Goal: Task Accomplishment & Management: Use online tool/utility

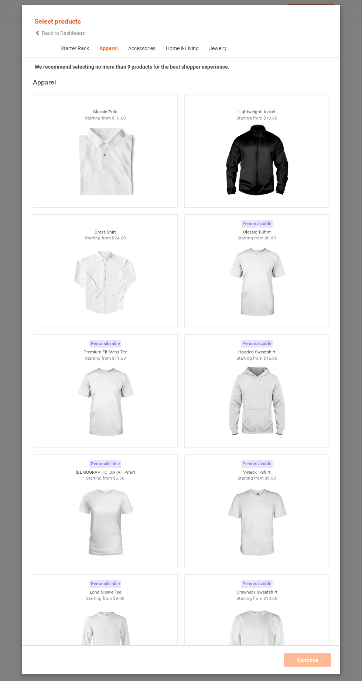
click at [265, 296] on img at bounding box center [256, 282] width 66 height 83
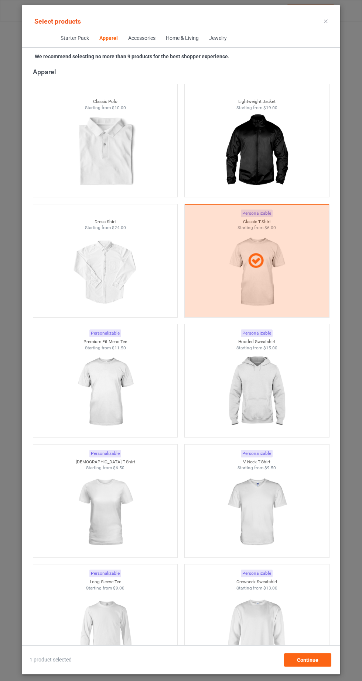
click at [110, 519] on img at bounding box center [105, 512] width 66 height 83
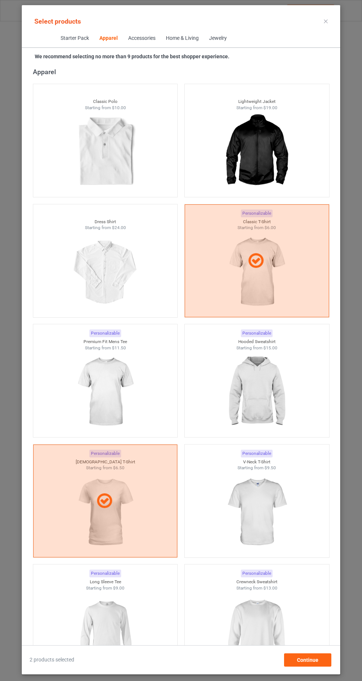
click at [276, 399] on img at bounding box center [256, 392] width 66 height 83
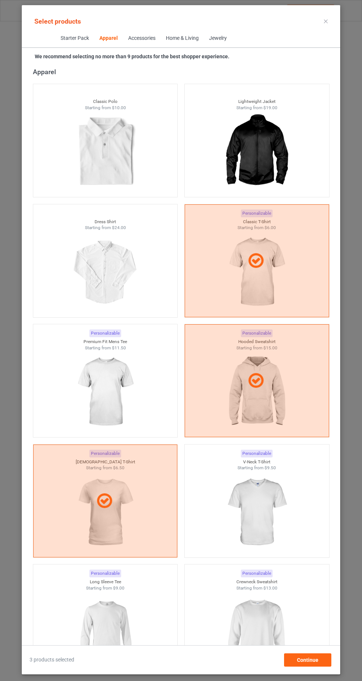
click at [258, 635] on img at bounding box center [256, 632] width 66 height 83
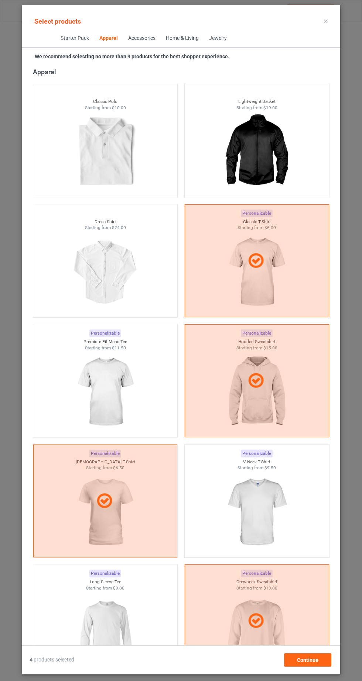
click at [116, 639] on img at bounding box center [105, 632] width 66 height 83
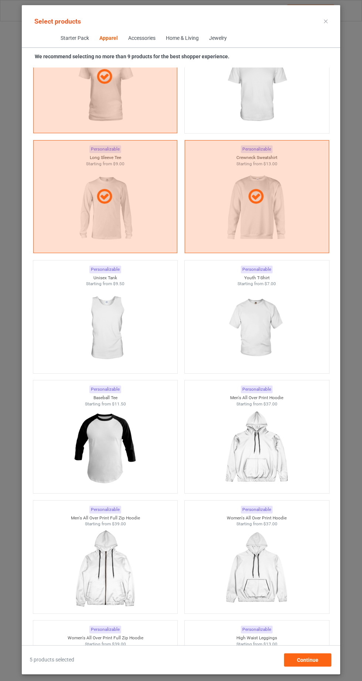
scroll to position [830, 0]
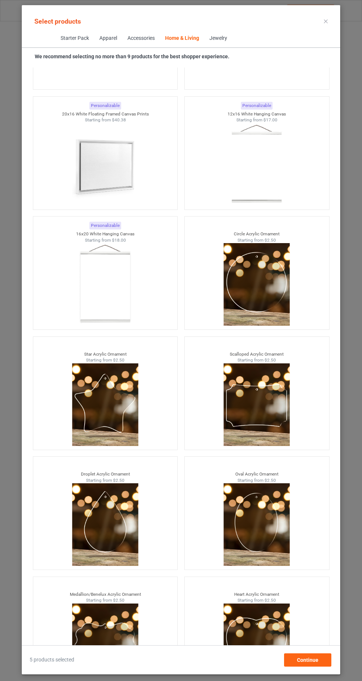
scroll to position [46, 0]
click at [322, 665] on div "Continue" at bounding box center [307, 660] width 47 height 13
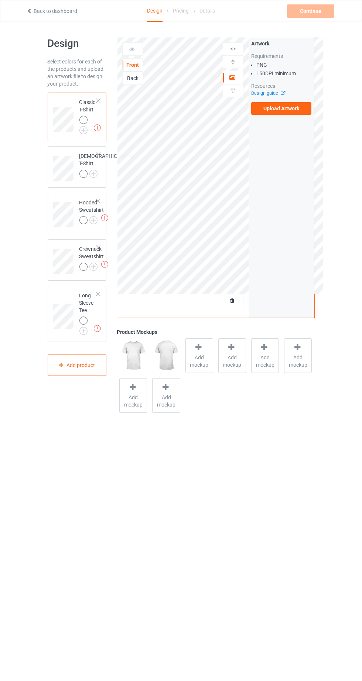
click at [0, 0] on img at bounding box center [0, 0] width 0 height 0
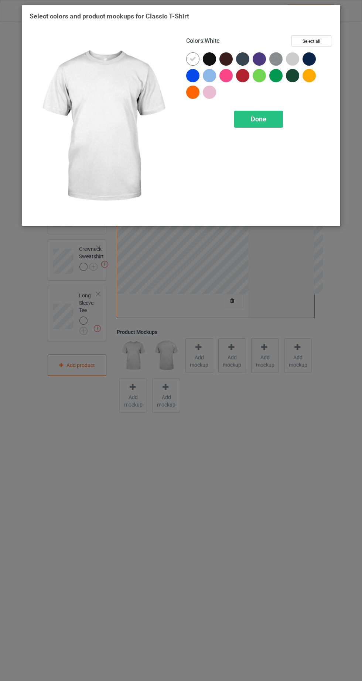
click at [205, 64] on div at bounding box center [211, 60] width 17 height 17
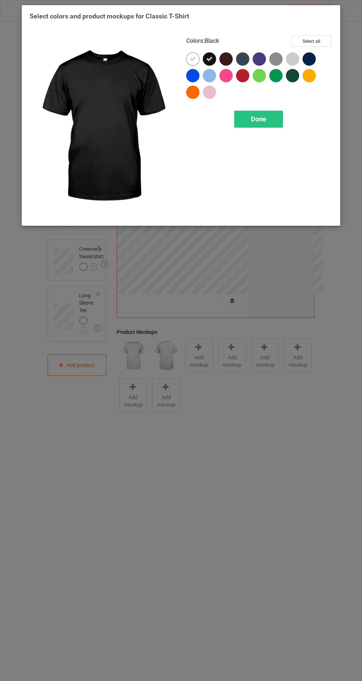
click at [192, 58] on icon at bounding box center [192, 59] width 7 height 7
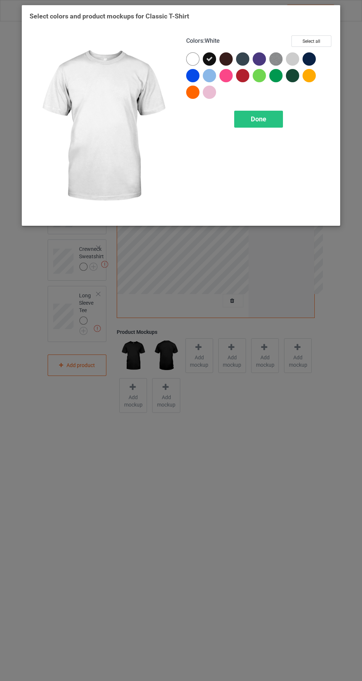
click at [259, 118] on span "Done" at bounding box center [259, 119] width 16 height 8
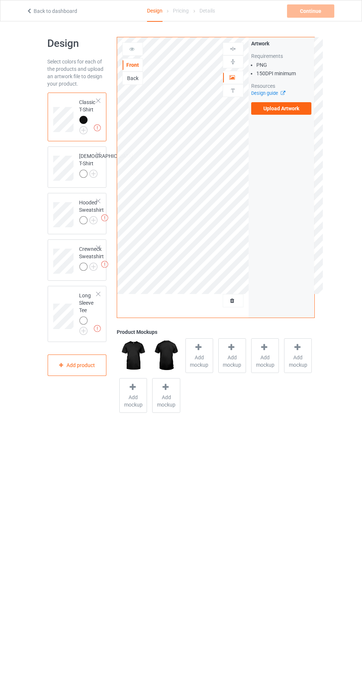
click at [0, 0] on img at bounding box center [0, 0] width 0 height 0
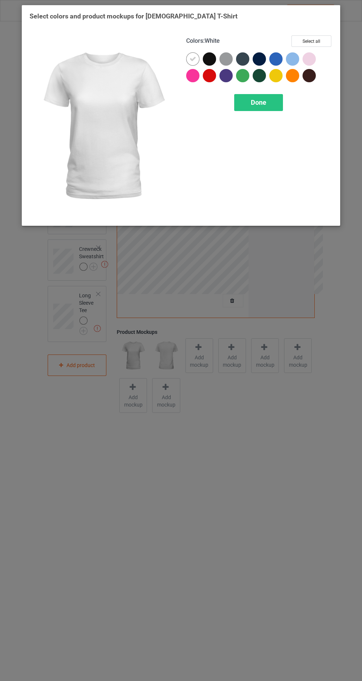
click at [207, 59] on div at bounding box center [209, 58] width 13 height 13
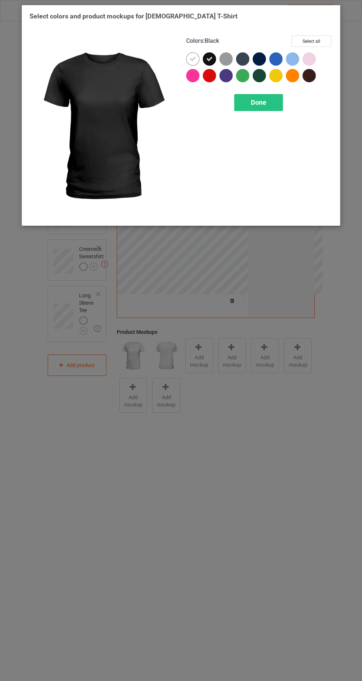
click at [189, 58] on icon at bounding box center [192, 59] width 7 height 7
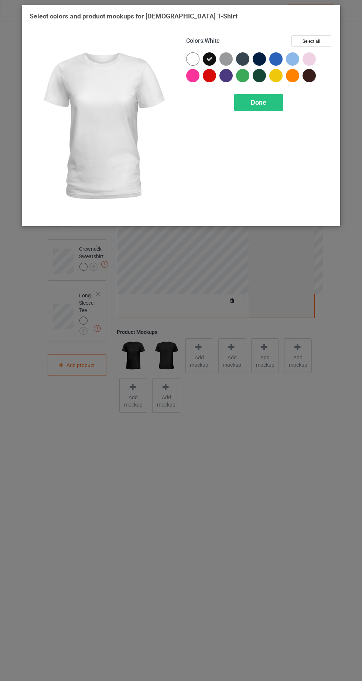
click at [253, 101] on span "Done" at bounding box center [259, 103] width 16 height 8
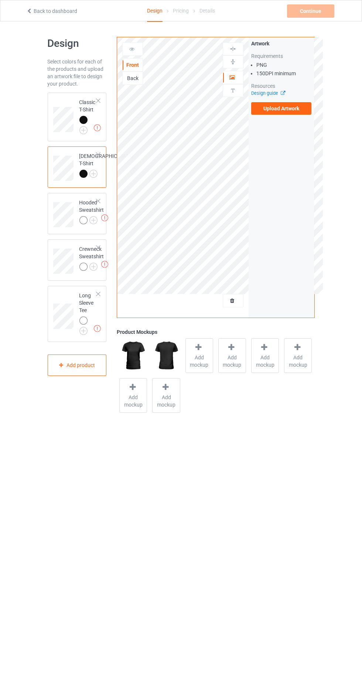
click at [88, 227] on div at bounding box center [84, 221] width 10 height 10
click at [83, 224] on div at bounding box center [83, 220] width 8 height 8
click at [84, 224] on div at bounding box center [83, 220] width 8 height 8
click at [0, 0] on img at bounding box center [0, 0] width 0 height 0
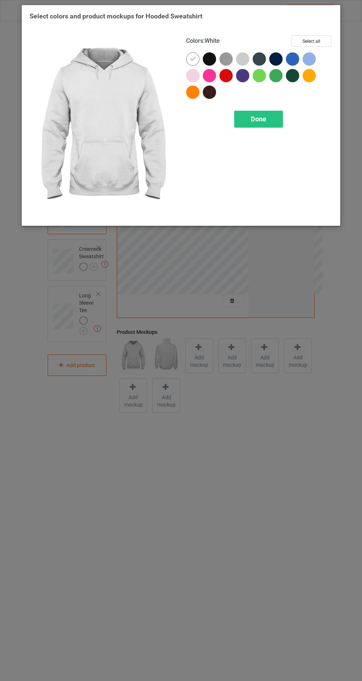
click at [207, 63] on div at bounding box center [209, 58] width 13 height 13
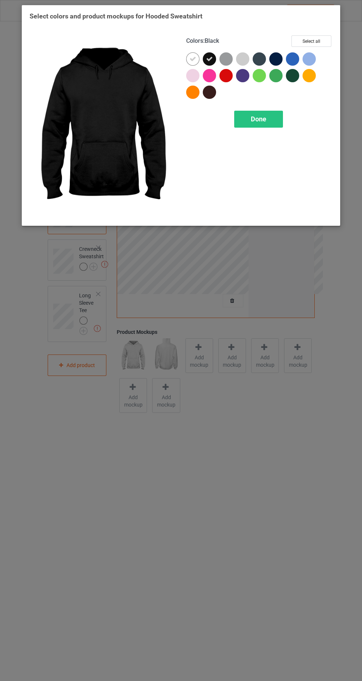
click at [192, 58] on icon at bounding box center [192, 59] width 7 height 7
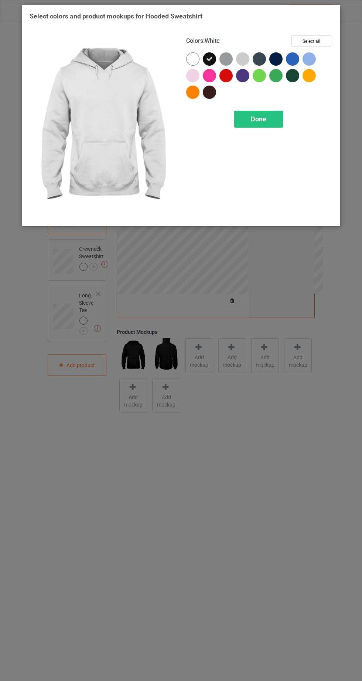
click at [258, 119] on span "Done" at bounding box center [259, 119] width 16 height 8
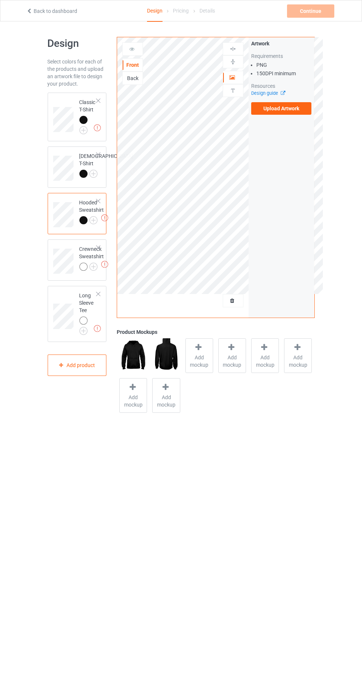
click at [0, 0] on img at bounding box center [0, 0] width 0 height 0
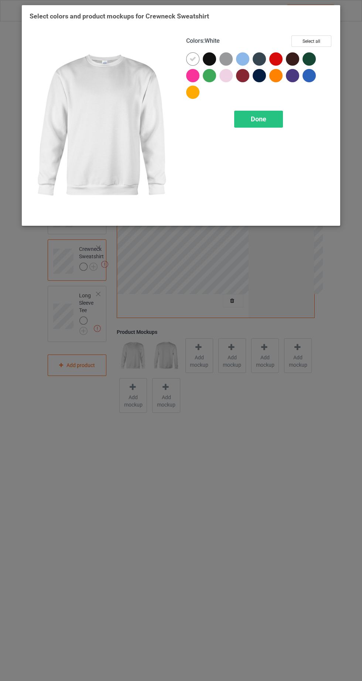
click at [208, 61] on div at bounding box center [209, 58] width 13 height 13
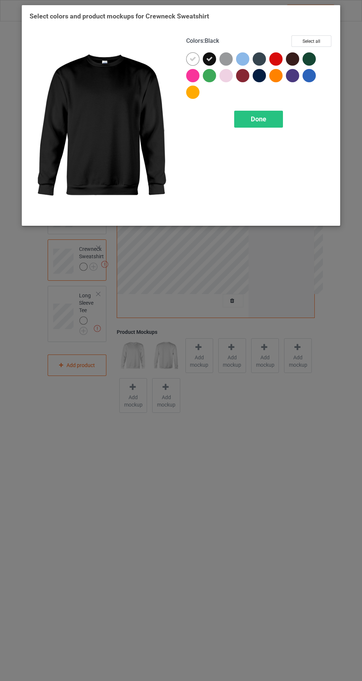
click at [189, 58] on div at bounding box center [192, 58] width 13 height 13
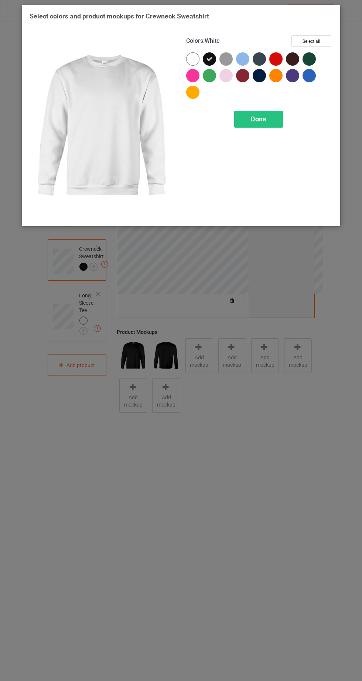
click at [259, 118] on span "Done" at bounding box center [259, 119] width 16 height 8
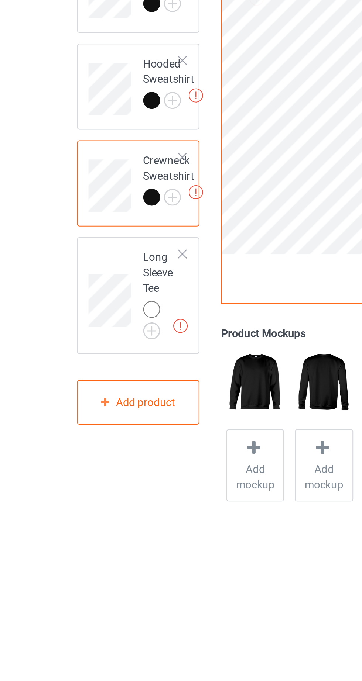
click at [0, 0] on img at bounding box center [0, 0] width 0 height 0
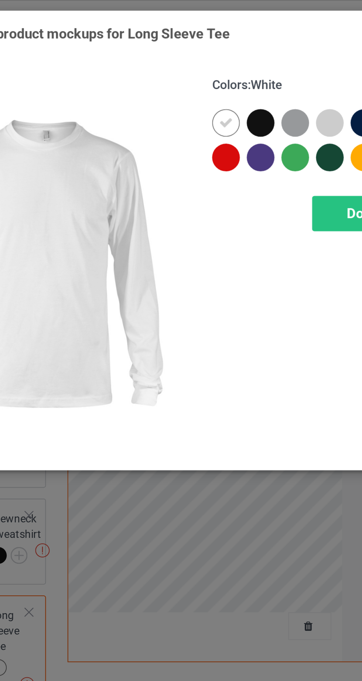
click at [215, 58] on div at bounding box center [209, 58] width 13 height 13
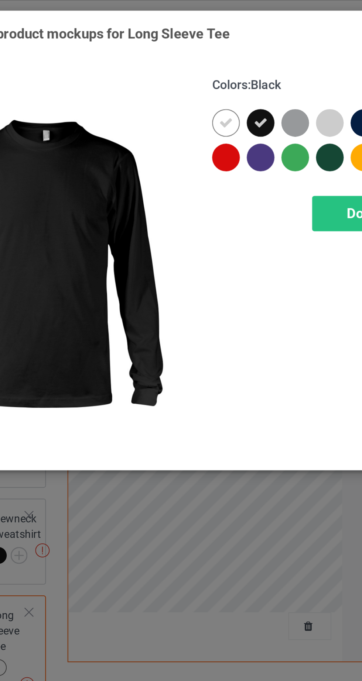
click at [196, 57] on div at bounding box center [192, 58] width 13 height 13
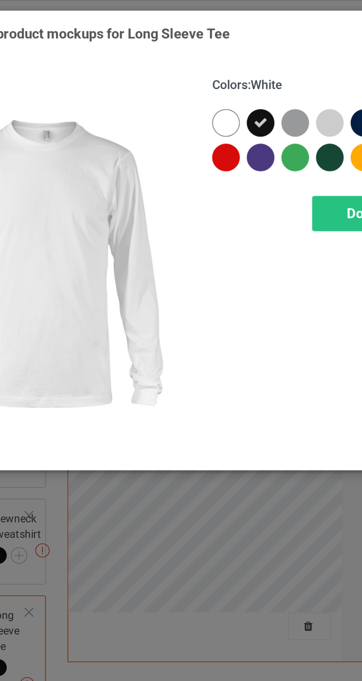
click at [245, 104] on div "Done" at bounding box center [258, 102] width 49 height 17
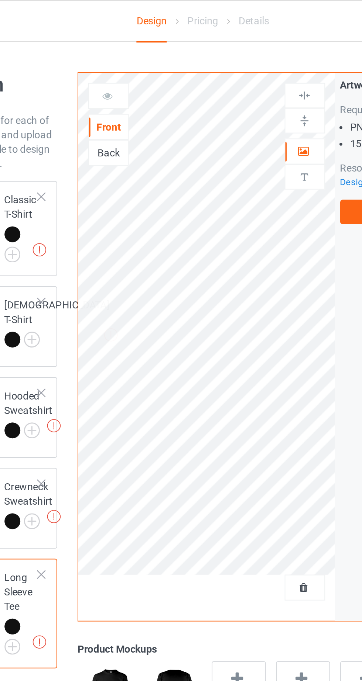
click at [194, 355] on span "Add mockup" at bounding box center [199, 361] width 27 height 15
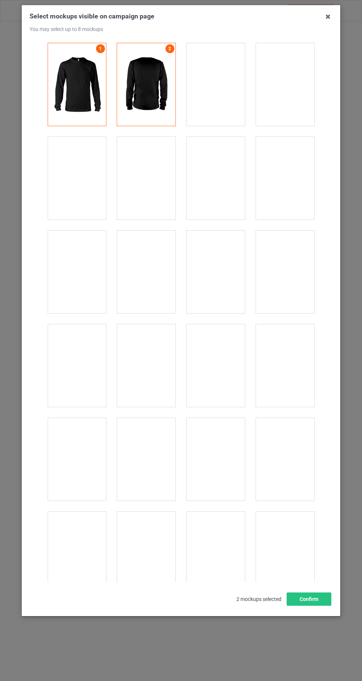
click at [325, 15] on icon at bounding box center [328, 17] width 12 height 12
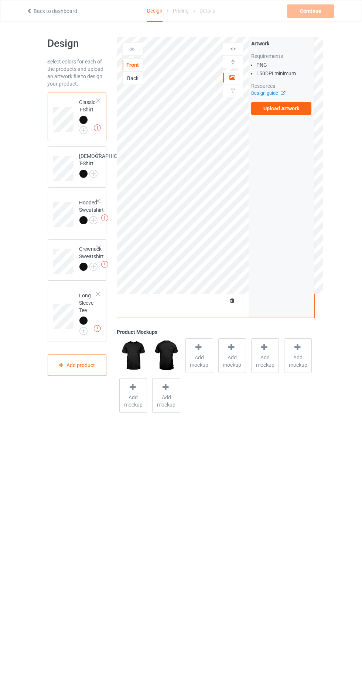
click at [289, 108] on label "Upload Artwork" at bounding box center [281, 108] width 61 height 13
click at [0, 0] on input "Upload Artwork" at bounding box center [0, 0] width 0 height 0
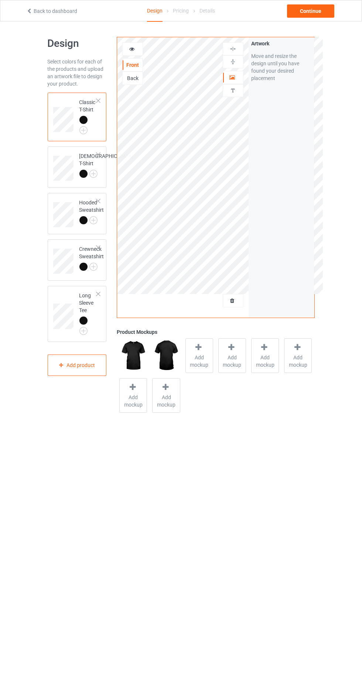
click at [130, 47] on icon at bounding box center [132, 47] width 6 height 5
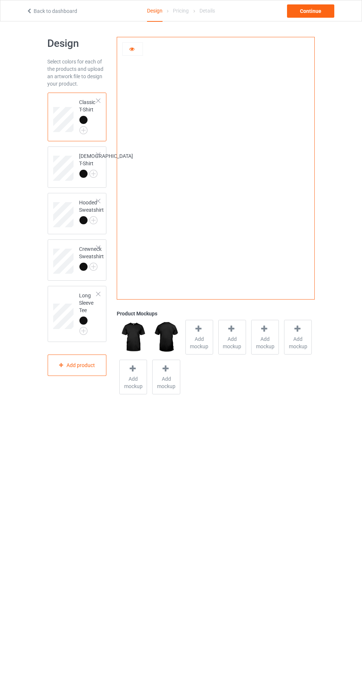
click at [128, 51] on div at bounding box center [133, 48] width 20 height 7
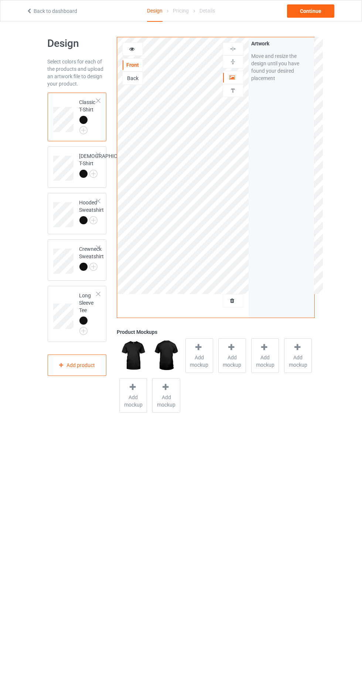
click at [130, 80] on div "Back" at bounding box center [133, 78] width 20 height 7
click at [280, 108] on label "Upload Artwork" at bounding box center [281, 108] width 61 height 13
click at [0, 0] on input "Upload Artwork" at bounding box center [0, 0] width 0 height 0
click at [133, 49] on icon at bounding box center [132, 47] width 6 height 5
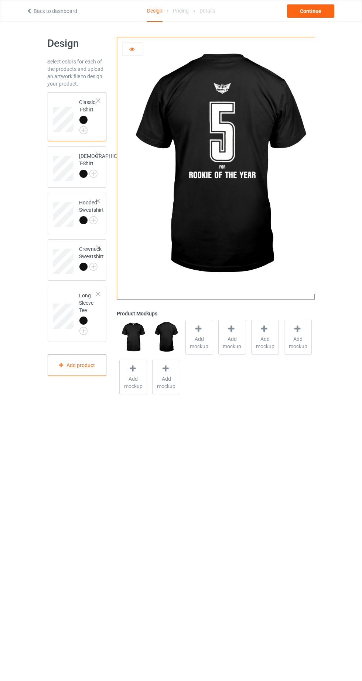
click at [132, 48] on icon at bounding box center [132, 47] width 6 height 5
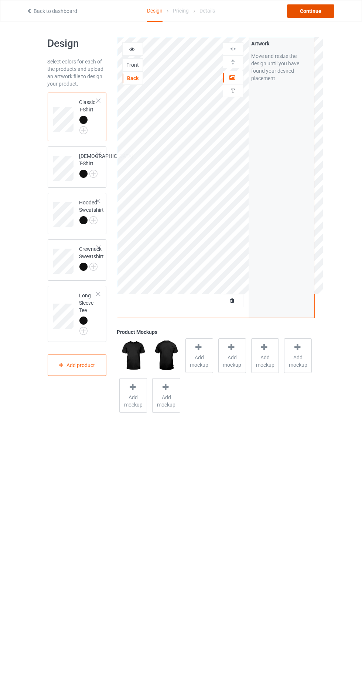
click at [299, 17] on div "Continue" at bounding box center [310, 10] width 47 height 13
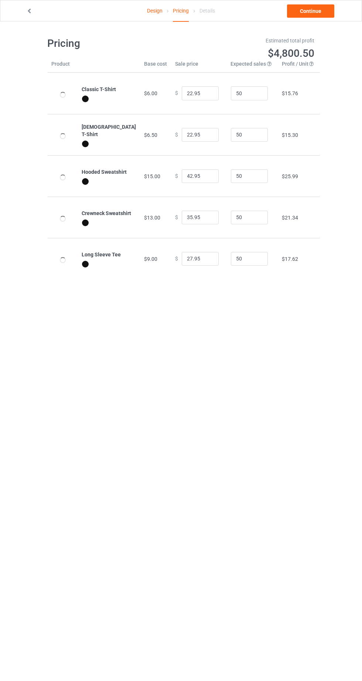
type input "26.95"
type input "46.95"
type input "39.95"
type input "31.95"
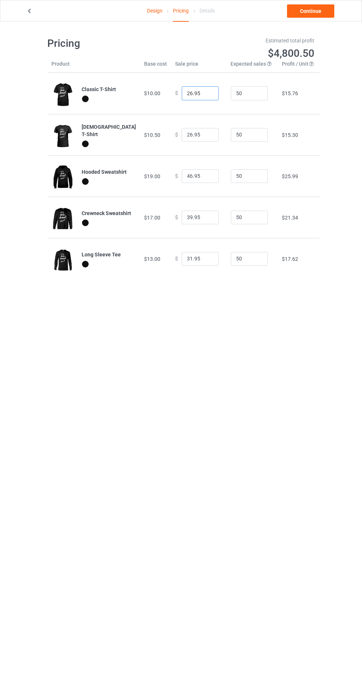
click at [182, 93] on input "26.95" at bounding box center [200, 93] width 37 height 14
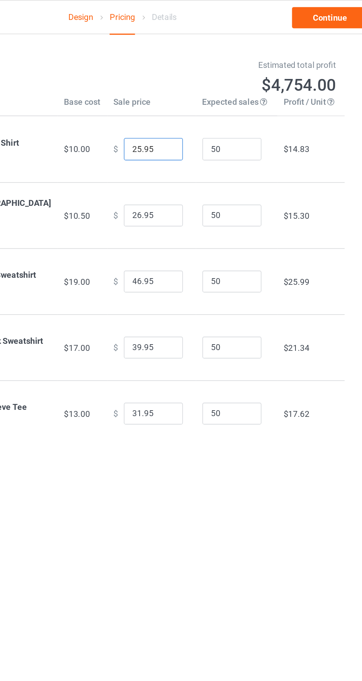
click at [200, 94] on input "25.95" at bounding box center [200, 93] width 37 height 14
click at [182, 94] on input "2500" at bounding box center [200, 93] width 37 height 14
type input "25.00"
click at [182, 135] on input "26.95" at bounding box center [200, 135] width 37 height 14
click at [182, 138] on input "2500" at bounding box center [200, 135] width 37 height 14
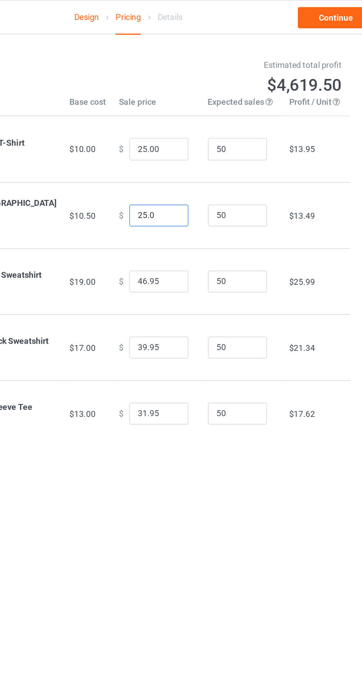
click at [182, 135] on input "25.0" at bounding box center [200, 135] width 37 height 14
click at [183, 134] on input "25.0" at bounding box center [200, 135] width 37 height 14
click at [182, 135] on input "25.0" at bounding box center [200, 135] width 37 height 14
click at [186, 178] on input "46.95" at bounding box center [200, 176] width 37 height 14
type input "25.00"
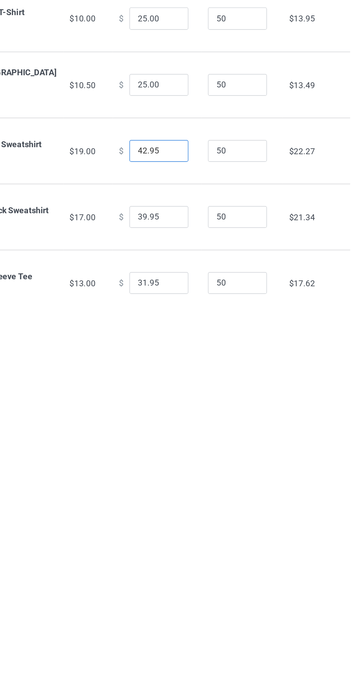
type input "42.95"
click at [182, 261] on input "31.95" at bounding box center [200, 259] width 37 height 14
type input "30.95"
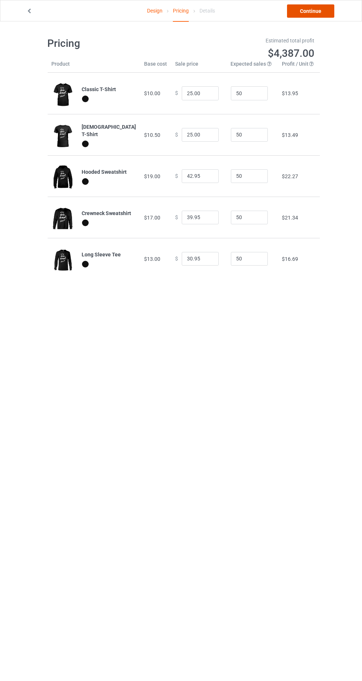
click at [314, 10] on link "Continue" at bounding box center [310, 10] width 47 height 13
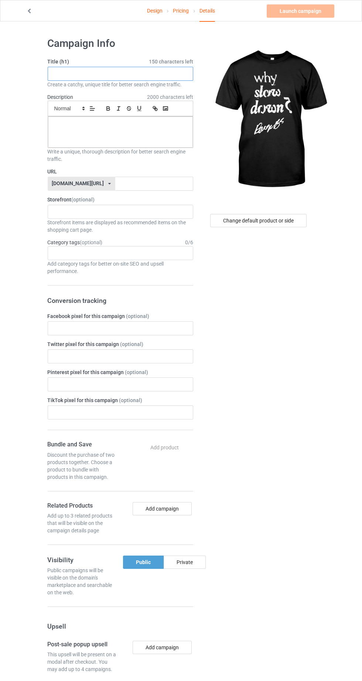
click at [180, 76] on input "text" at bounding box center [120, 74] width 145 height 14
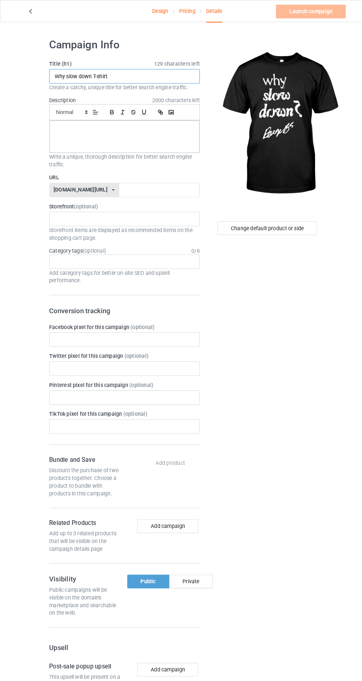
type input "Why slow down T-shirt"
click at [81, 141] on div at bounding box center [120, 132] width 145 height 31
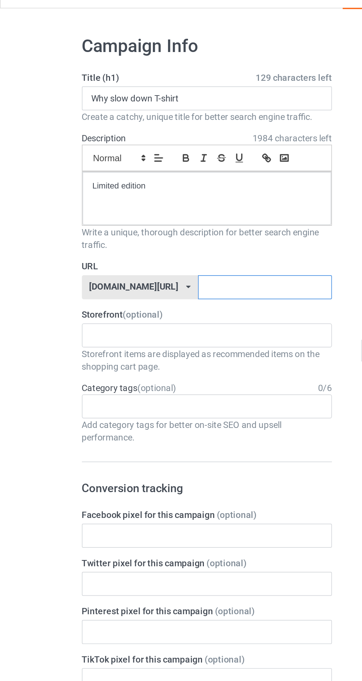
click at [142, 181] on input "text" at bounding box center [154, 184] width 78 height 14
type input "Jsjwheh"
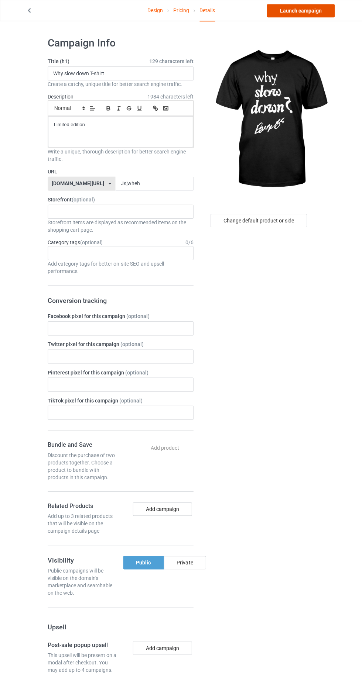
click at [316, 11] on link "Launch campaign" at bounding box center [300, 10] width 68 height 13
